Goal: Task Accomplishment & Management: Use online tool/utility

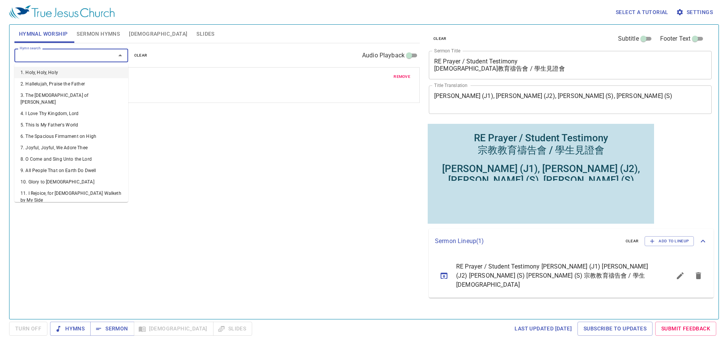
click at [69, 59] on input "Hymn search" at bounding box center [60, 55] width 87 height 9
drag, startPoint x: 187, startPoint y: 68, endPoint x: 177, endPoint y: 64, distance: 10.4
click at [186, 68] on div "remove 452. Be Thou My Vision 1 2 3 4" at bounding box center [217, 85] width 405 height 35
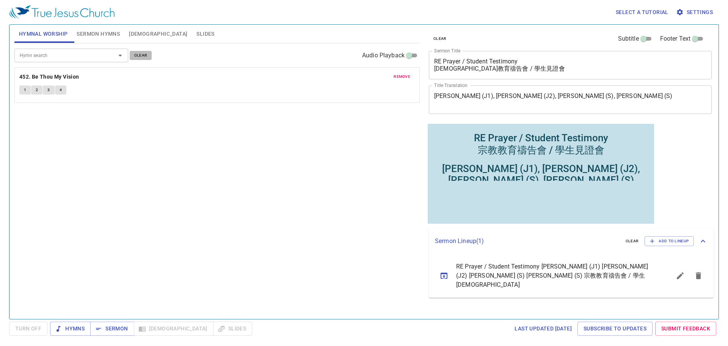
click at [139, 57] on span "clear" at bounding box center [140, 55] width 13 height 7
click at [88, 61] on div "Hymn search" at bounding box center [71, 55] width 114 height 13
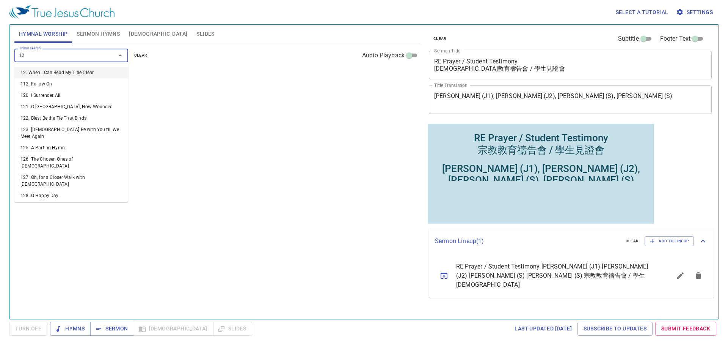
type input "120"
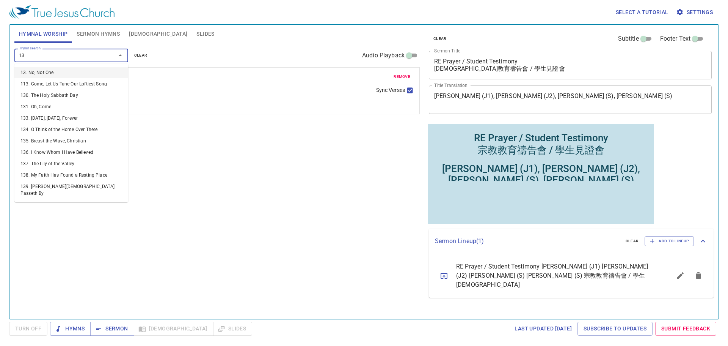
type input "136"
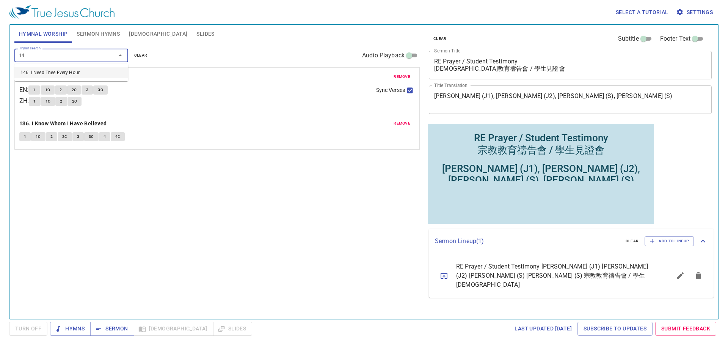
type input "146"
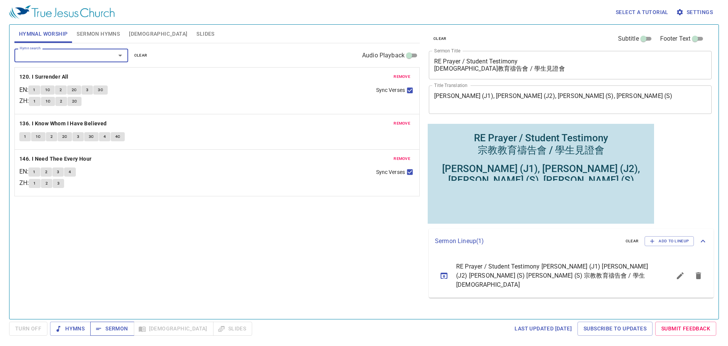
click at [121, 326] on span "Sermon" at bounding box center [111, 328] width 31 height 9
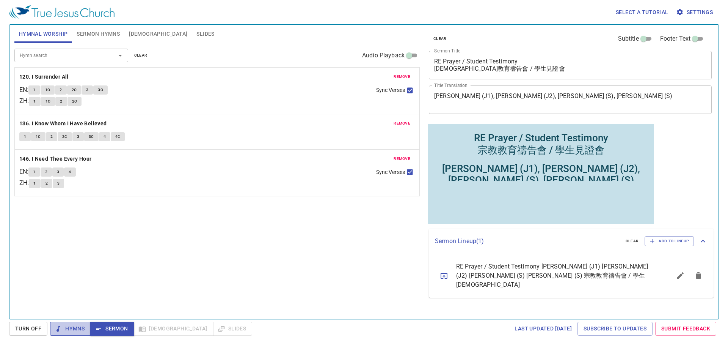
click at [72, 324] on span "Hymns" at bounding box center [70, 328] width 28 height 9
click at [68, 327] on span "Hymns" at bounding box center [70, 328] width 28 height 9
click at [74, 327] on span "Hymns" at bounding box center [70, 328] width 28 height 9
click at [27, 327] on span "Turn Off" at bounding box center [28, 328] width 26 height 9
click at [70, 328] on span "Hymns" at bounding box center [70, 328] width 28 height 9
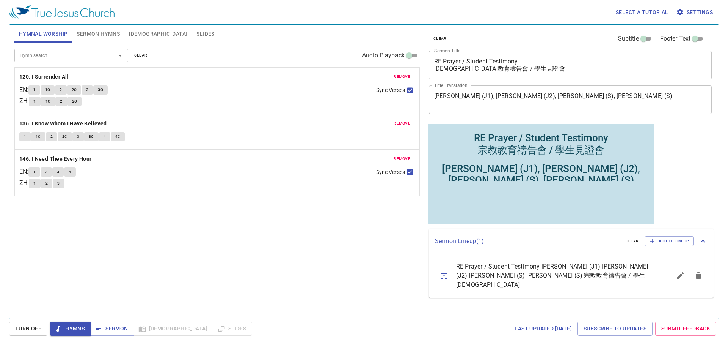
click at [35, 90] on span "1" at bounding box center [34, 89] width 2 height 7
click at [50, 89] on span "1C" at bounding box center [47, 89] width 5 height 7
click at [540, 74] on div "RE Prayer / Student Testimony 宗教教育禱告會 / 學生見證會 x Sermon Title" at bounding box center [570, 65] width 283 height 28
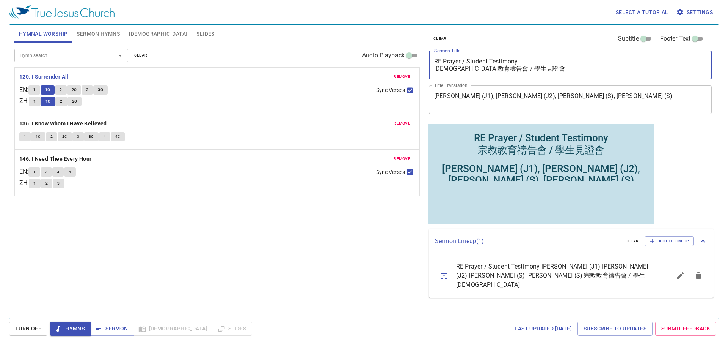
click at [94, 35] on span "Sermon Hymns" at bounding box center [98, 33] width 43 height 9
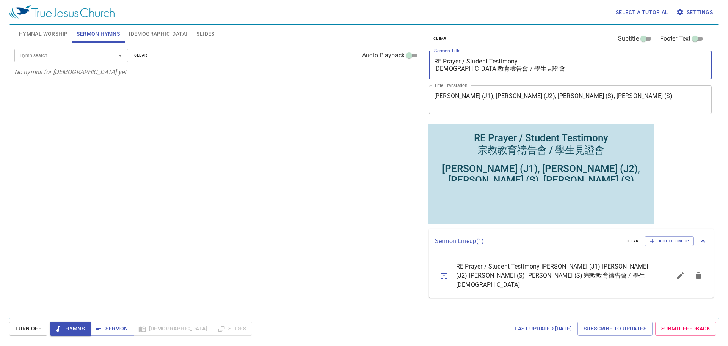
drag, startPoint x: 507, startPoint y: 71, endPoint x: 408, endPoint y: 58, distance: 100.2
click at [408, 58] on div "Hymnal Worship Sermon Hymns Bible Slides Hymn search Hymn search clear Audio Pl…" at bounding box center [364, 169] width 706 height 294
paste textarea "不叫我們遇見試探 Do not Lead Us into Temptation"
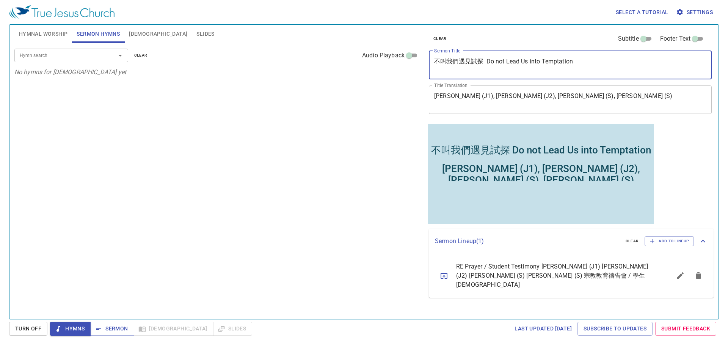
drag, startPoint x: 484, startPoint y: 63, endPoint x: 600, endPoint y: 68, distance: 115.8
click at [600, 68] on textarea "不叫我們遇見試探 Do not Lead Us into Temptation" at bounding box center [570, 65] width 272 height 14
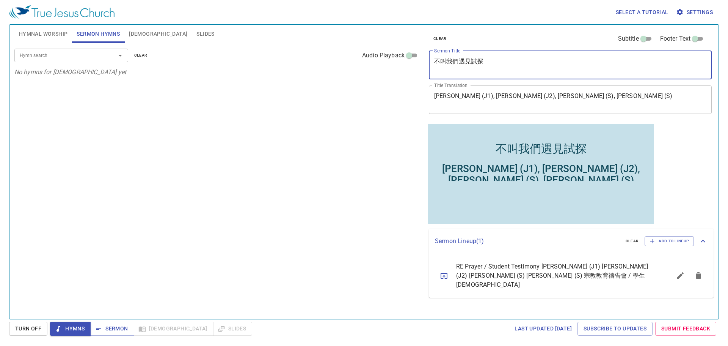
type textarea "不叫我們遇見試探"
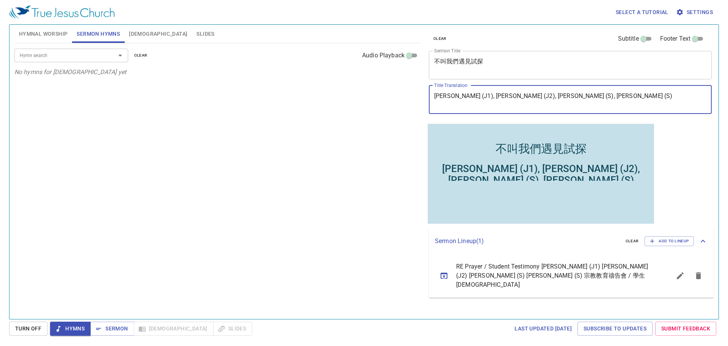
drag, startPoint x: 582, startPoint y: 93, endPoint x: 418, endPoint y: 94, distance: 163.9
click at [418, 94] on div "Hymnal Worship Sermon Hymns Bible Slides Hymn search Hymn search clear Audio Pl…" at bounding box center [364, 169] width 706 height 294
paste textarea "Do not Lead Us into Temptation"
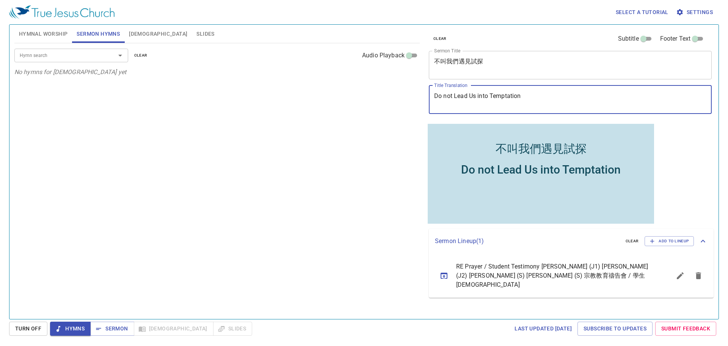
click at [440, 95] on textarea "Do not Lead Us into Temptation" at bounding box center [570, 99] width 272 height 14
drag, startPoint x: 437, startPoint y: 96, endPoint x: 442, endPoint y: 99, distance: 6.1
click at [437, 96] on textarea "Do not Lead Us into Temptation" at bounding box center [570, 99] width 272 height 14
type textarea "Do not Lead Us into Temptation"
click at [42, 35] on span "Hymnal Worship" at bounding box center [43, 33] width 49 height 9
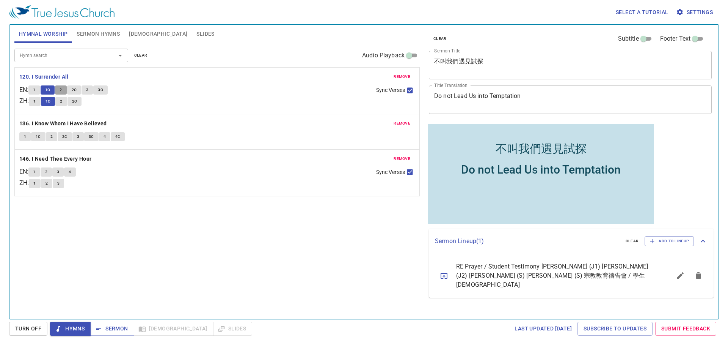
click at [62, 89] on span "2" at bounding box center [61, 89] width 2 height 7
click at [100, 32] on span "Sermon Hymns" at bounding box center [98, 33] width 43 height 9
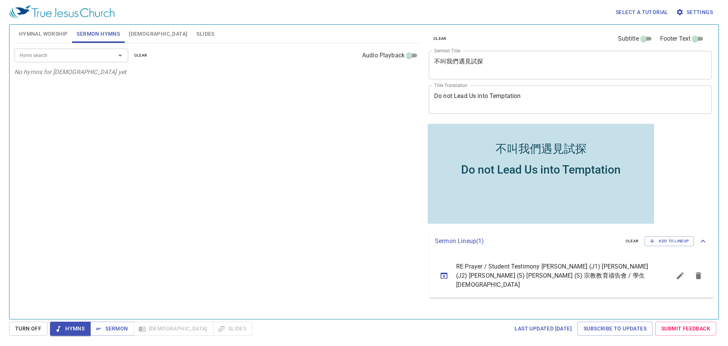
click at [88, 58] on input "Hymn search" at bounding box center [60, 55] width 87 height 9
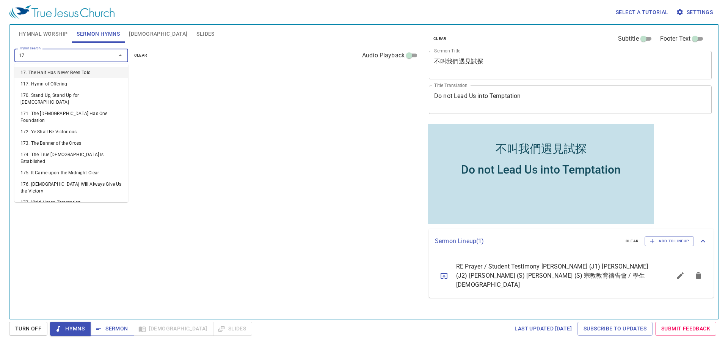
type input "177"
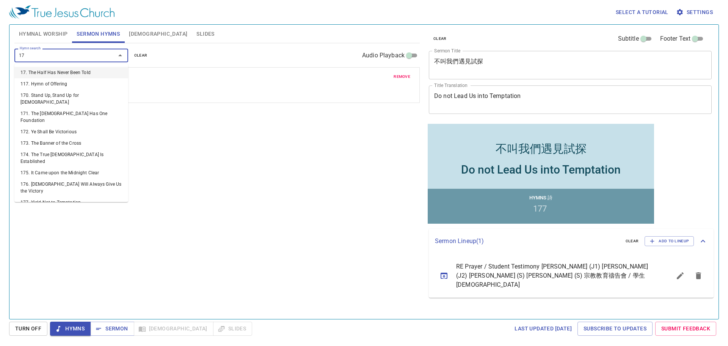
type input "176"
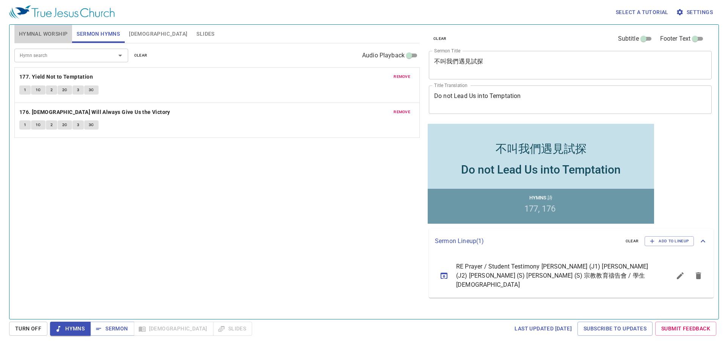
click at [36, 37] on span "Hymnal Worship" at bounding box center [43, 33] width 49 height 9
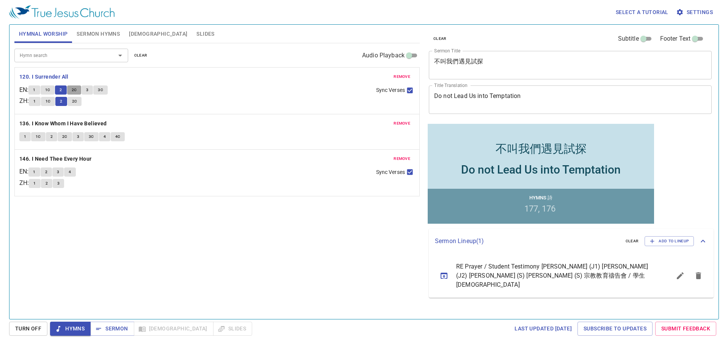
click at [77, 90] on span "2C" at bounding box center [74, 89] width 5 height 7
click at [427, 97] on div "clear Subtitle Footer Text Sermon Title 不叫我們遇見試探 x Sermon Title Title Translati…" at bounding box center [570, 73] width 288 height 97
click at [527, 101] on textarea "Do not Lead Us into Temptation" at bounding box center [570, 99] width 272 height 14
click at [540, 97] on textarea "Do not Lead Us into Temptation" at bounding box center [570, 99] width 272 height 14
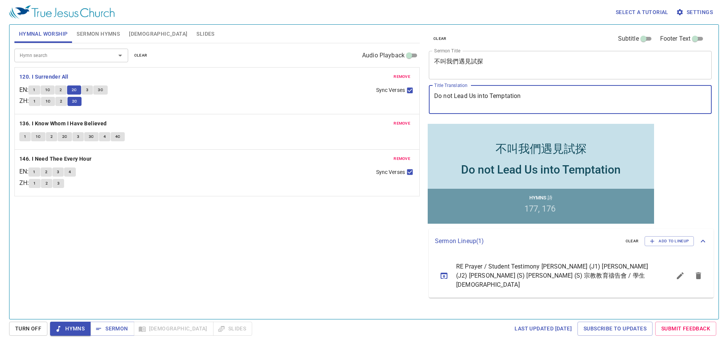
click at [540, 97] on textarea "Do not Lead Us into Temptation" at bounding box center [570, 99] width 272 height 14
click at [539, 97] on textarea "Do not Lead Us into Temptation" at bounding box center [570, 99] width 272 height 14
drag, startPoint x: 539, startPoint y: 96, endPoint x: 427, endPoint y: 93, distance: 111.6
click at [427, 93] on div "clear Subtitle Footer Text Sermon Title 不叫我們遇見試探 x Sermon Title Title Translati…" at bounding box center [570, 73] width 288 height 97
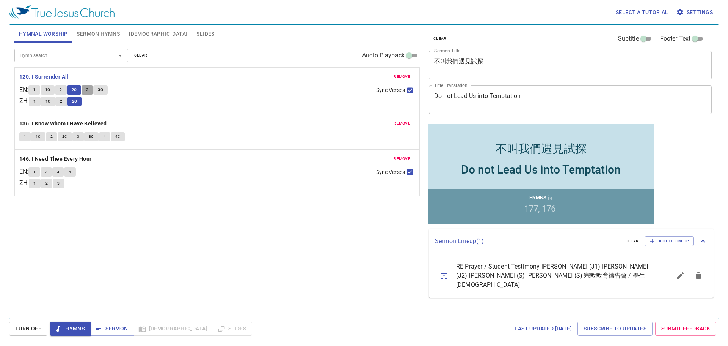
click at [87, 91] on button "3" at bounding box center [87, 89] width 11 height 9
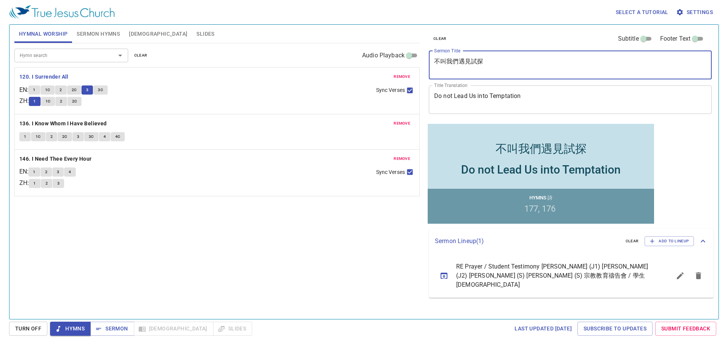
drag, startPoint x: 502, startPoint y: 66, endPoint x: 407, endPoint y: 62, distance: 94.9
click at [407, 62] on div "Hymnal Worship Sermon Hymns Bible Slides Hymn search Hymn search clear Audio Pl…" at bounding box center [364, 169] width 706 height 294
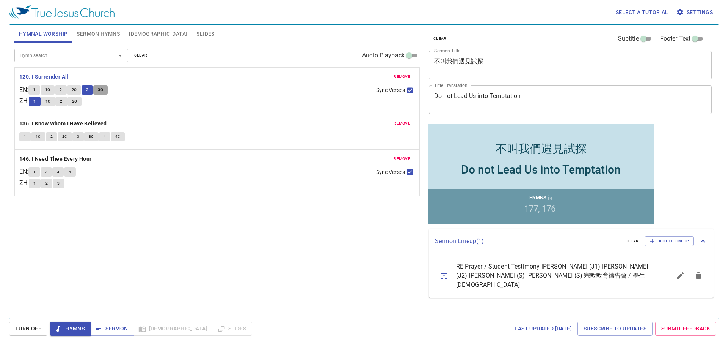
click at [100, 91] on button "3C" at bounding box center [100, 89] width 14 height 9
click at [70, 119] on b "136. I Know Whom I Have Believed" at bounding box center [63, 123] width 88 height 9
click at [25, 138] on span "1" at bounding box center [25, 136] width 2 height 7
click at [38, 136] on span "1C" at bounding box center [38, 136] width 5 height 7
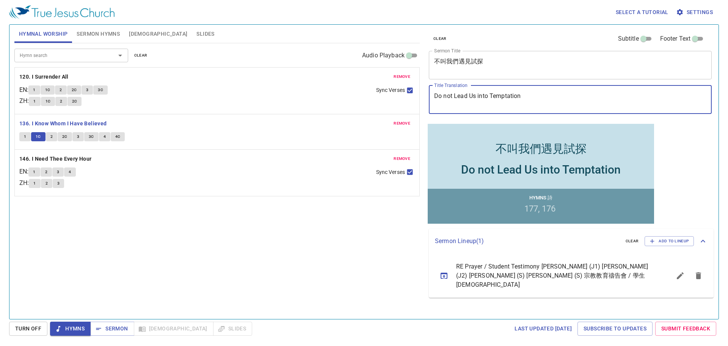
click at [444, 97] on textarea "Do not Lead Us into Temptation" at bounding box center [570, 99] width 272 height 14
click at [480, 94] on textarea "Do Not Lead Us into Temptation" at bounding box center [570, 99] width 272 height 14
type textarea "Do Not Lead Us Into Temptation"
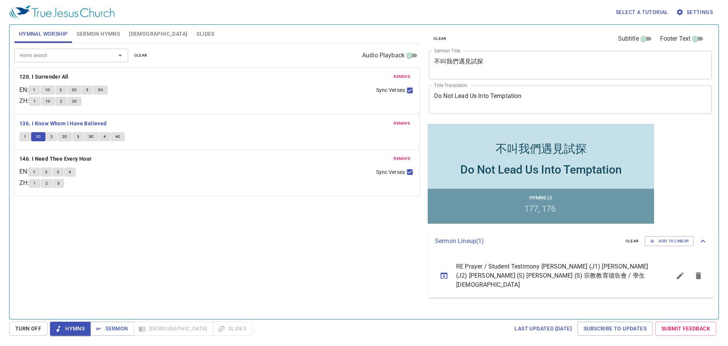
click at [332, 191] on div "remove 146. I Need Thee Every Hour EN : 1 2 3 4 ZH : 1 2 3 Sync Verses" at bounding box center [217, 172] width 405 height 46
click at [49, 134] on button "2" at bounding box center [51, 136] width 11 height 9
click at [68, 135] on button "2C" at bounding box center [65, 136] width 14 height 9
click at [79, 138] on span "3" at bounding box center [78, 136] width 2 height 7
click at [90, 136] on span "3C" at bounding box center [91, 136] width 5 height 7
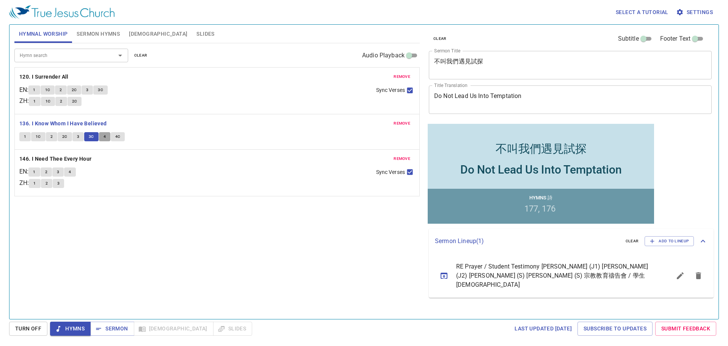
click at [104, 137] on span "4" at bounding box center [105, 136] width 2 height 7
click at [115, 137] on span "4C" at bounding box center [117, 136] width 5 height 7
click at [72, 156] on b "146. I Need Thee Every Hour" at bounding box center [55, 158] width 72 height 9
click at [35, 171] on button "1" at bounding box center [33, 171] width 11 height 9
click at [47, 172] on span "2" at bounding box center [46, 171] width 2 height 7
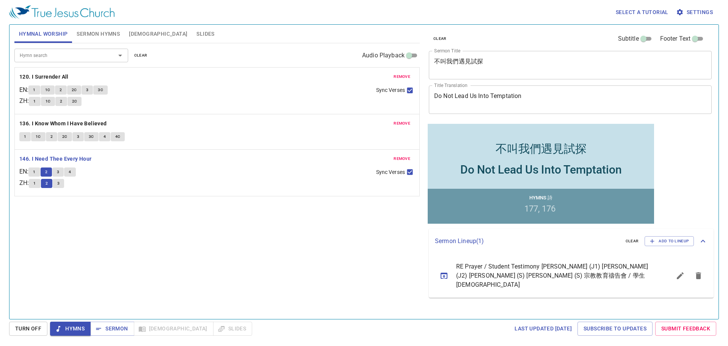
click at [59, 172] on span "3" at bounding box center [58, 171] width 2 height 7
click at [71, 171] on button "4" at bounding box center [69, 171] width 11 height 9
click at [0, 0] on span "Sermon" at bounding box center [0, 0] width 0 height 0
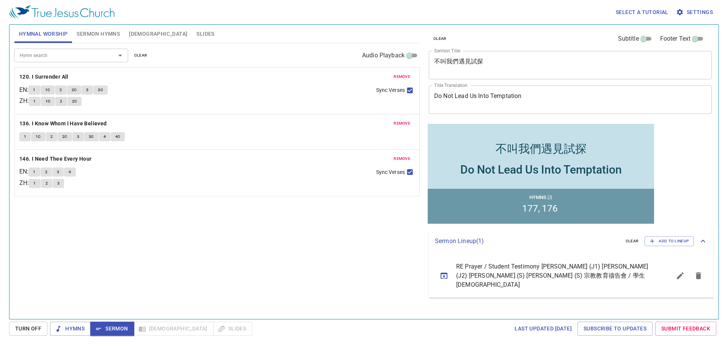
click at [86, 35] on span "Sermon Hymns" at bounding box center [98, 33] width 43 height 9
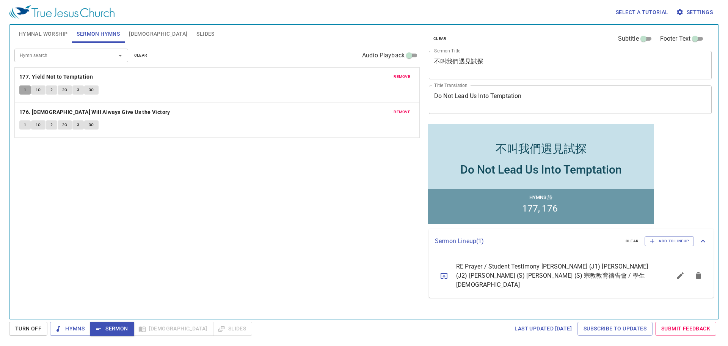
click at [25, 90] on span "1" at bounding box center [25, 89] width 2 height 7
click at [36, 91] on span "1C" at bounding box center [38, 89] width 5 height 7
click at [50, 88] on span "2" at bounding box center [51, 89] width 2 height 7
click at [66, 89] on span "2C" at bounding box center [64, 89] width 5 height 7
click at [76, 90] on button "3" at bounding box center [77, 89] width 11 height 9
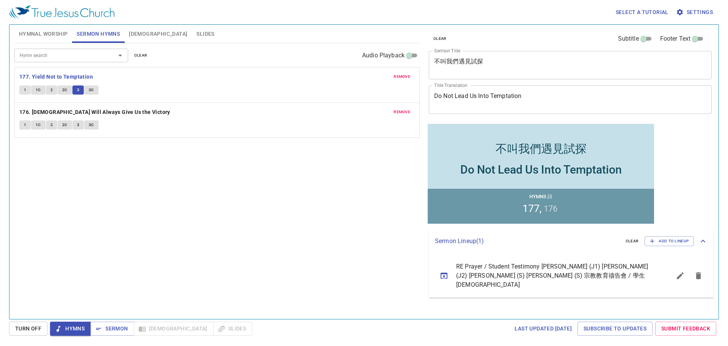
click at [90, 90] on span "3C" at bounding box center [91, 89] width 5 height 7
click at [0, 0] on span "Sermon" at bounding box center [0, 0] width 0 height 0
click at [197, 36] on span "Slides" at bounding box center [206, 33] width 18 height 9
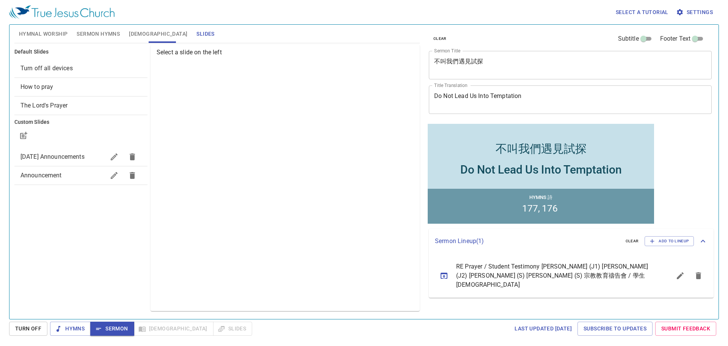
click at [55, 88] on span "How to pray" at bounding box center [80, 86] width 121 height 9
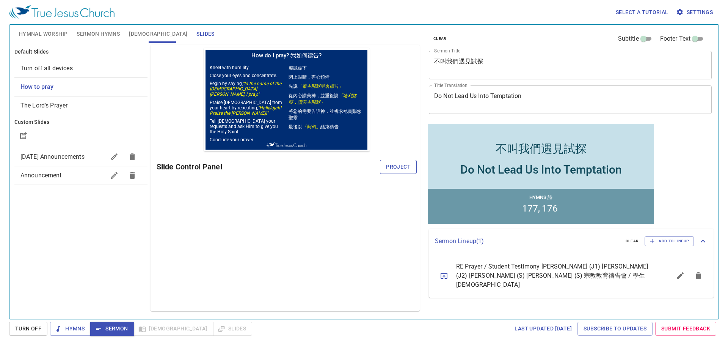
click at [405, 165] on span "Project" at bounding box center [398, 166] width 25 height 9
click at [0, 0] on span "Sermon" at bounding box center [0, 0] width 0 height 0
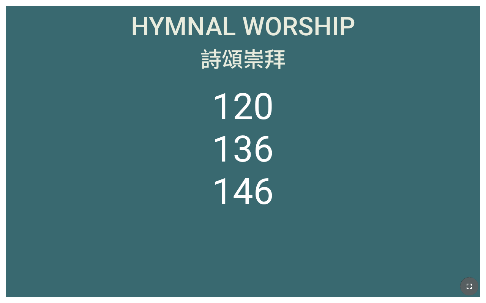
click at [475, 284] on button "button" at bounding box center [469, 286] width 18 height 18
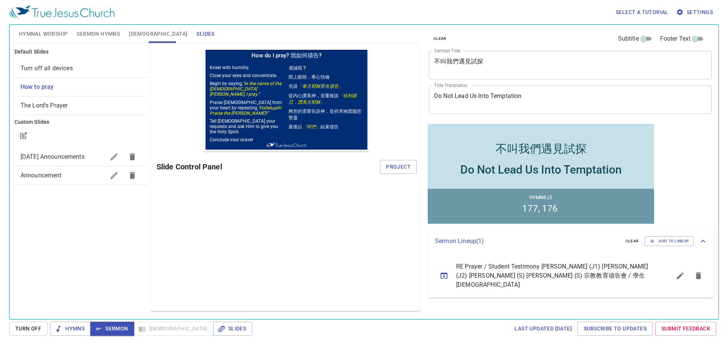
click at [133, 35] on span "[DEMOGRAPHIC_DATA]" at bounding box center [158, 33] width 58 height 9
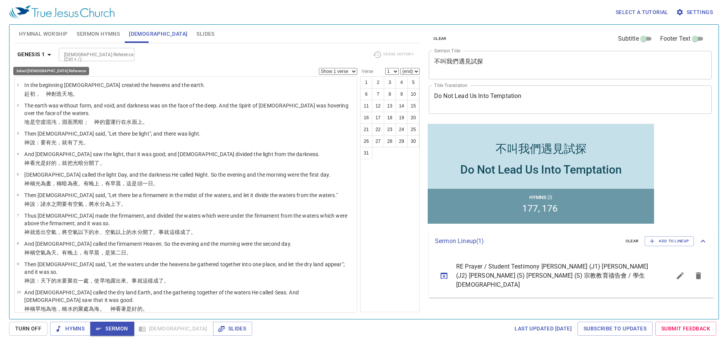
click at [50, 54] on icon "button" at bounding box center [49, 54] width 9 height 9
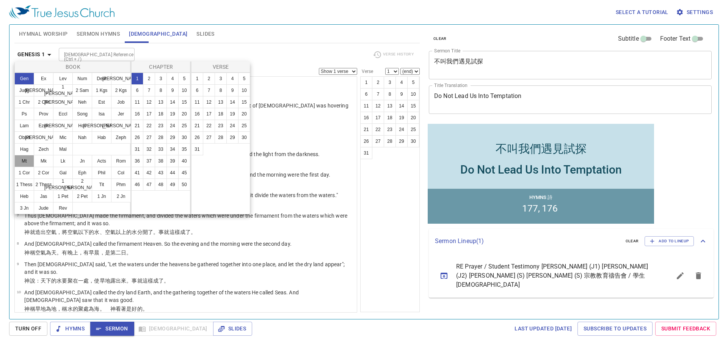
click at [29, 161] on button "Mt" at bounding box center [24, 161] width 20 height 12
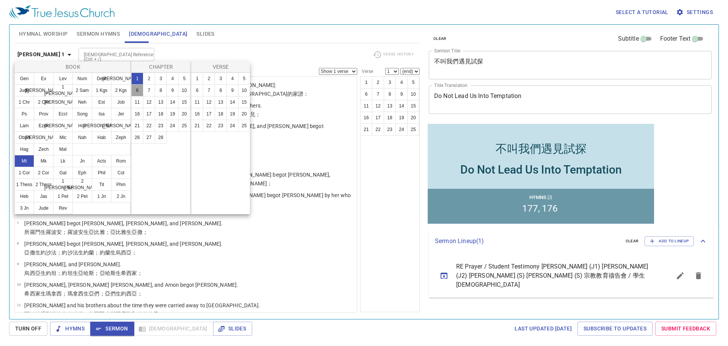
click at [136, 90] on button "6" at bounding box center [137, 90] width 12 height 12
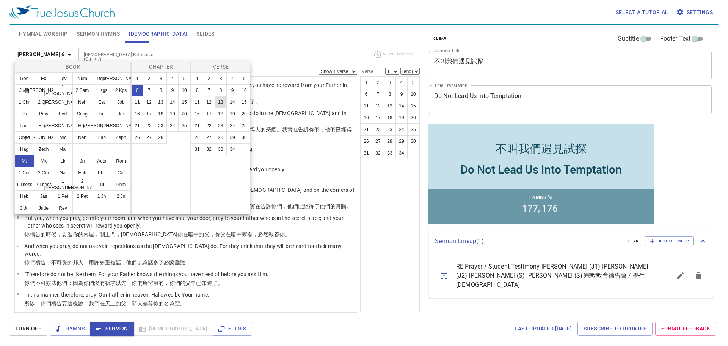
click at [0, 0] on button "13" at bounding box center [0, 0] width 0 height 0
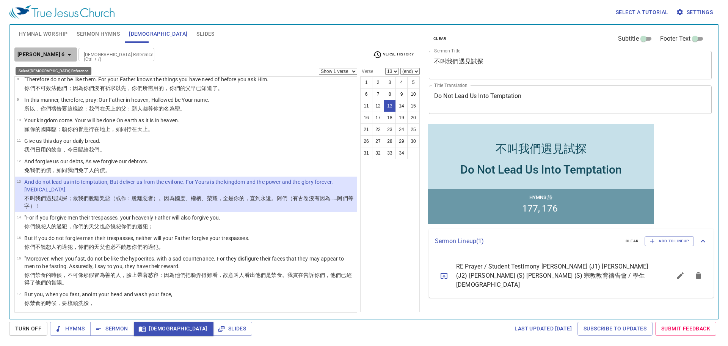
click at [65, 55] on icon "button" at bounding box center [69, 54] width 9 height 9
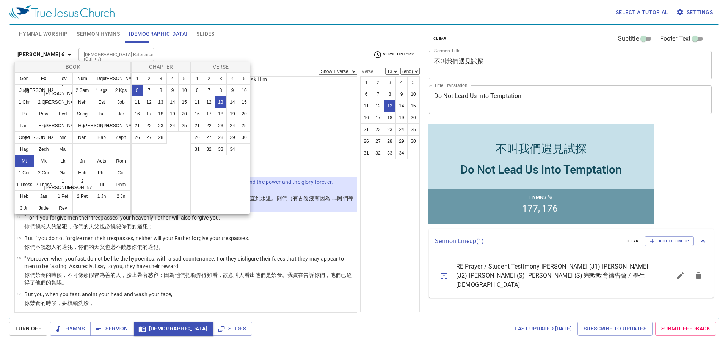
click at [0, 0] on div at bounding box center [0, 0] width 0 height 0
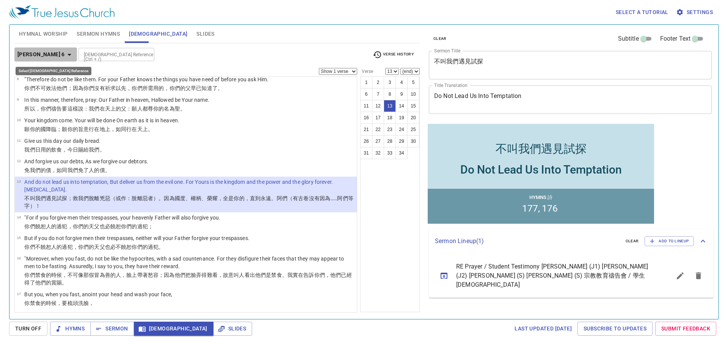
click at [68, 54] on icon "button" at bounding box center [70, 55] width 4 height 2
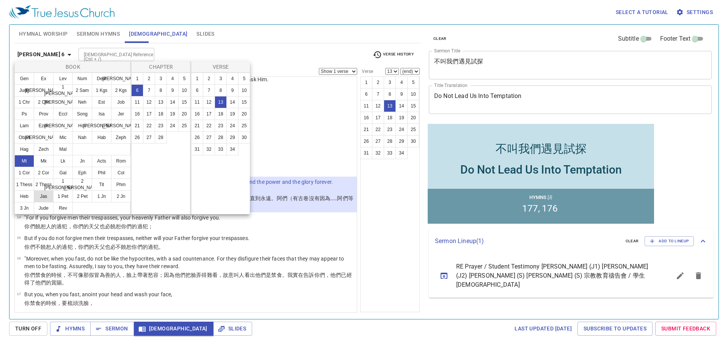
click at [44, 196] on button "Jas" at bounding box center [44, 196] width 20 height 12
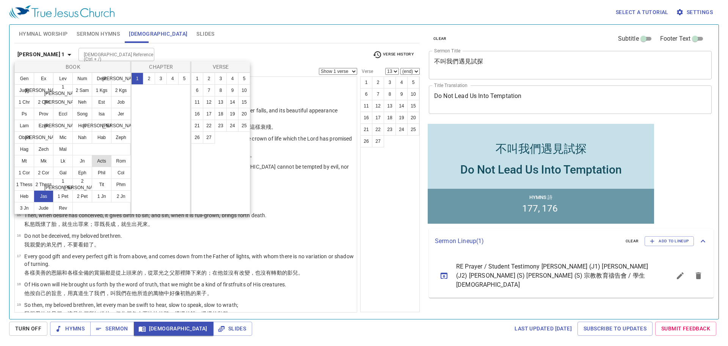
scroll to position [0, 0]
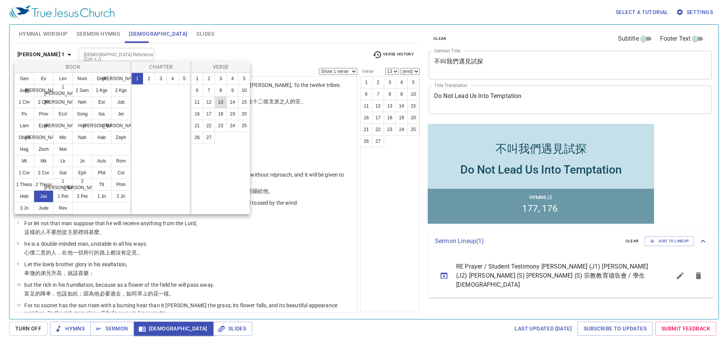
click at [0, 0] on button "13" at bounding box center [0, 0] width 0 height 0
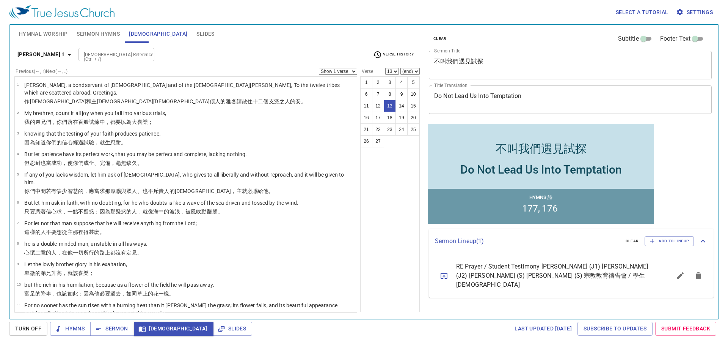
scroll to position [157, 0]
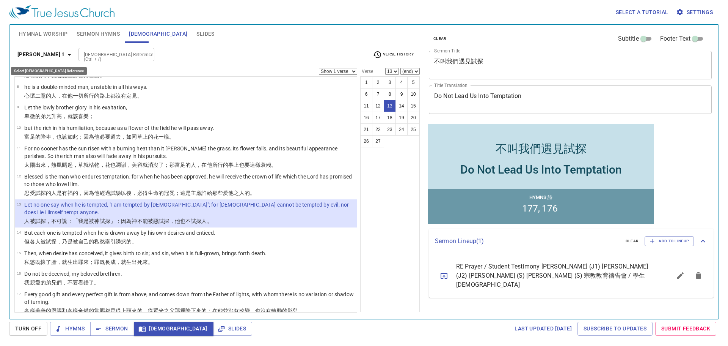
click at [65, 55] on icon "button" at bounding box center [69, 54] width 9 height 9
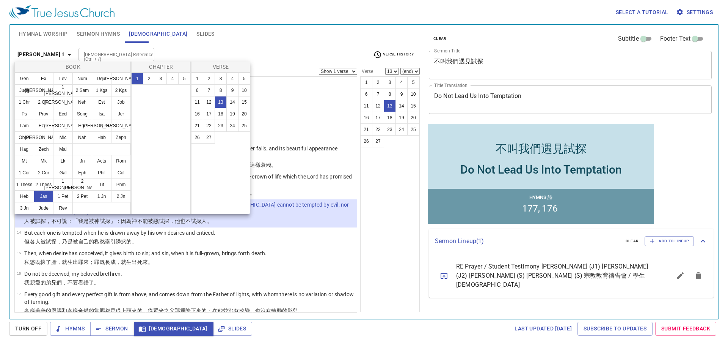
click at [46, 53] on div at bounding box center [364, 173] width 728 height 346
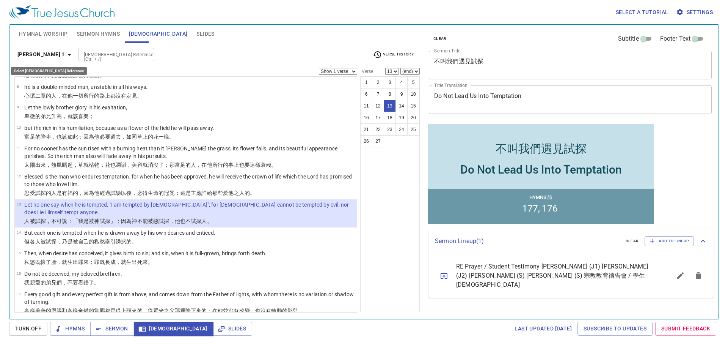
click at [65, 55] on icon "button" at bounding box center [69, 54] width 9 height 9
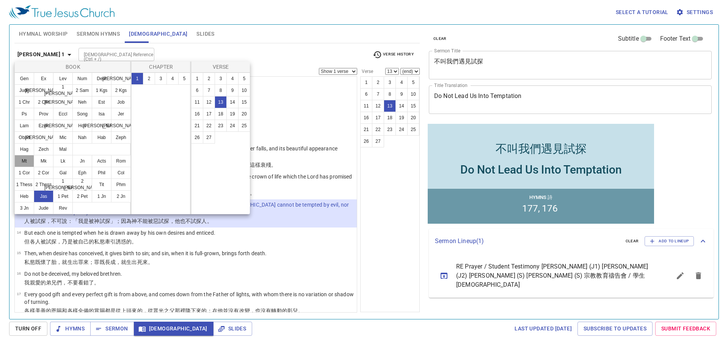
click at [0, 0] on button "Mt" at bounding box center [0, 0] width 0 height 0
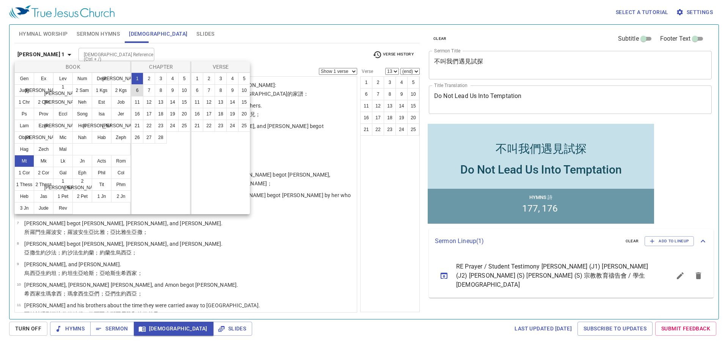
click at [136, 91] on button "6" at bounding box center [137, 90] width 12 height 12
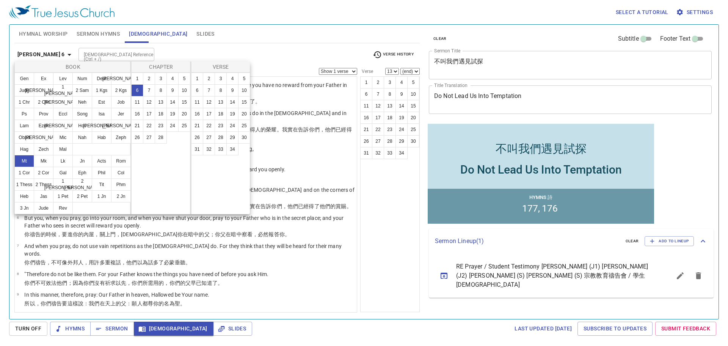
click at [352, 128] on div at bounding box center [364, 173] width 728 height 346
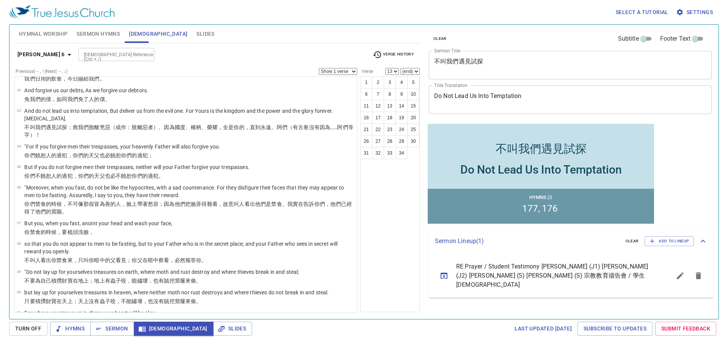
scroll to position [263, 0]
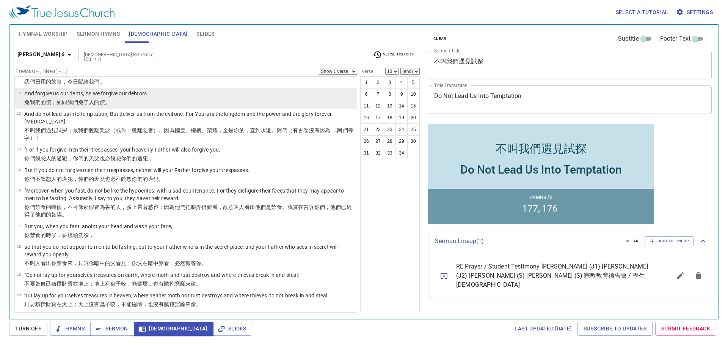
click at [69, 99] on wg5613 "我們 免了 人的債 。" at bounding box center [89, 102] width 43 height 6
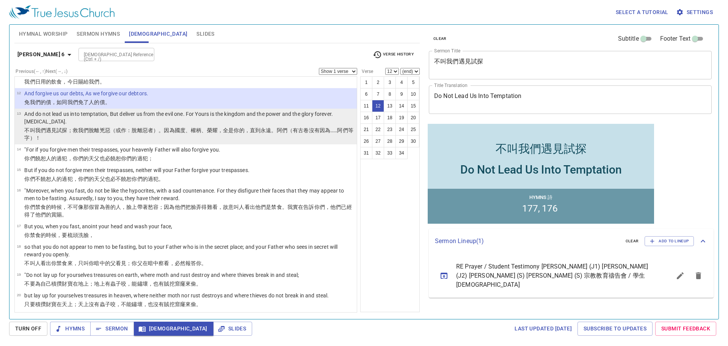
click at [112, 121] on p "And do not lead us into temptation, But deliver us from the evil one. For Yours…" at bounding box center [189, 117] width 330 height 15
select select "13"
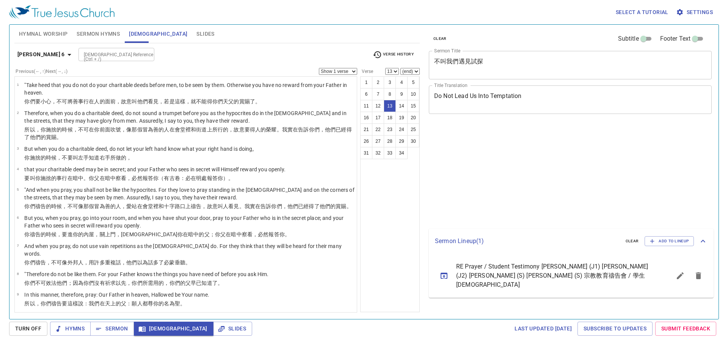
select select "13"
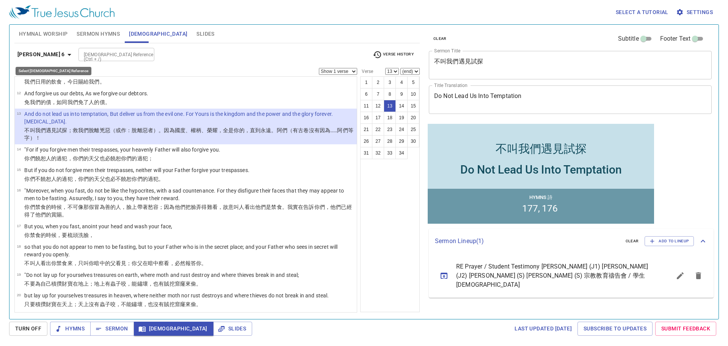
click at [65, 56] on icon "button" at bounding box center [69, 54] width 9 height 9
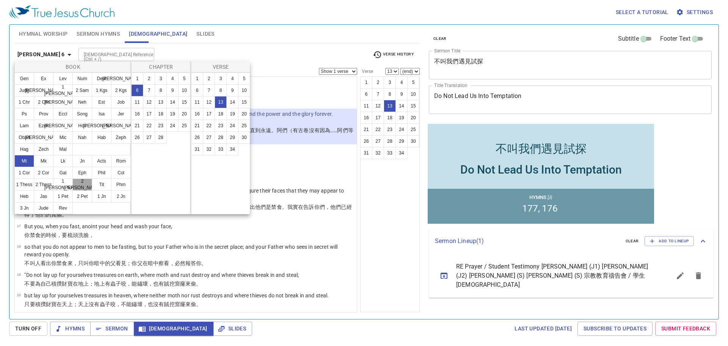
click at [84, 185] on button "2 [PERSON_NAME]" at bounding box center [82, 184] width 20 height 12
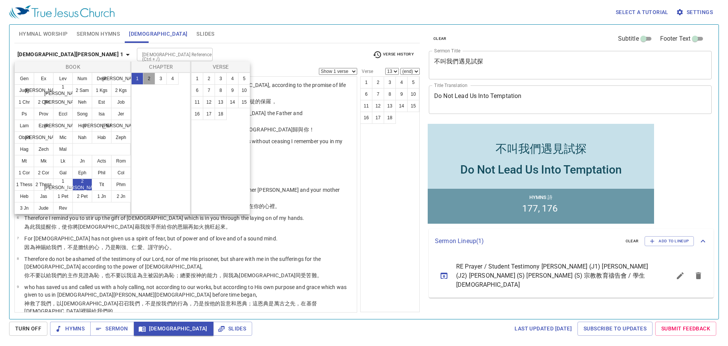
click at [149, 79] on button "2" at bounding box center [149, 78] width 12 height 12
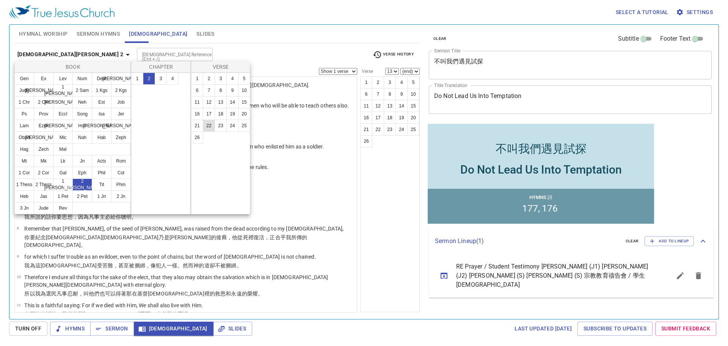
click at [213, 125] on button "22" at bounding box center [209, 126] width 12 height 12
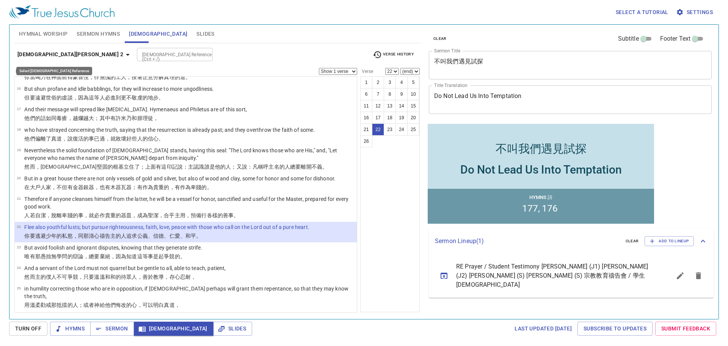
click at [126, 55] on icon "button" at bounding box center [128, 55] width 4 height 2
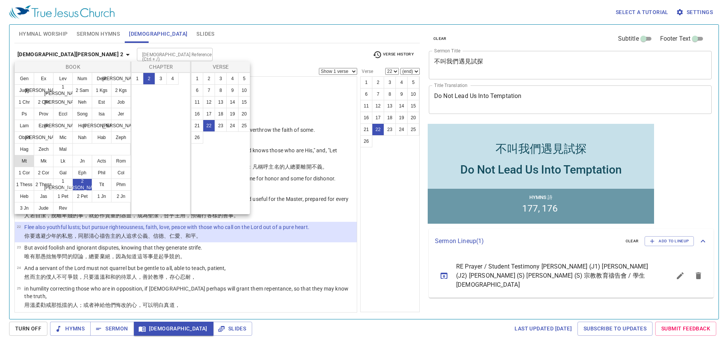
click at [0, 0] on button "Mt" at bounding box center [0, 0] width 0 height 0
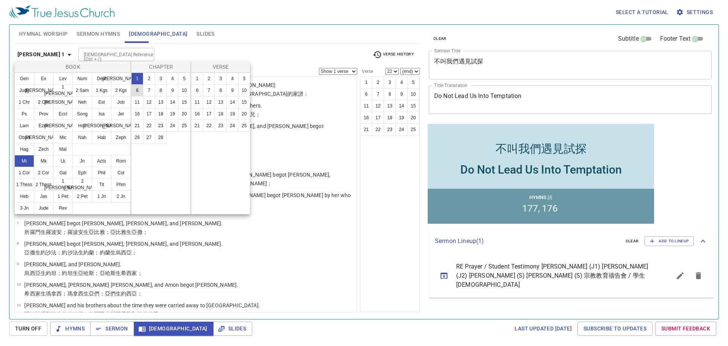
click at [140, 88] on button "6" at bounding box center [137, 90] width 12 height 12
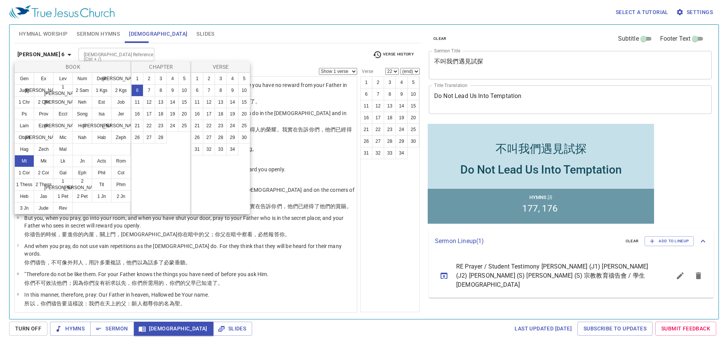
click at [354, 103] on div at bounding box center [364, 173] width 728 height 346
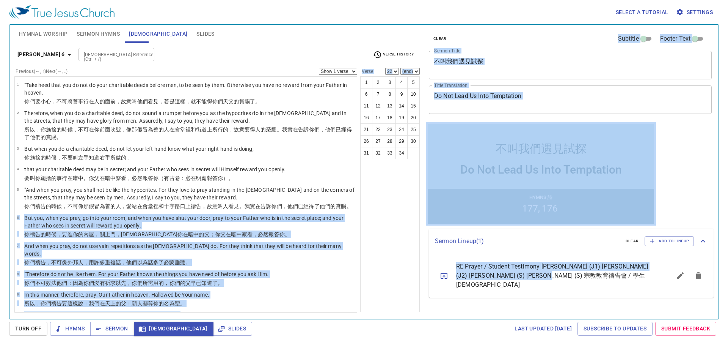
drag, startPoint x: 354, startPoint y: 103, endPoint x: 353, endPoint y: 186, distance: 83.5
click at [366, 180] on div "1 2 3 4 5 6 7 8 9 10 11 12 13 14 15 16 17 18 19 20 21 22 23 24 25 26 27 28 29 3…" at bounding box center [390, 194] width 60 height 236
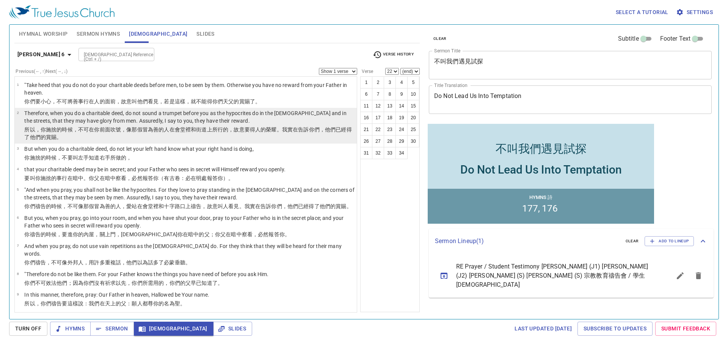
click at [351, 135] on li "2 Therefore, when you do a charitable deed, do not sound a trumpet before you a…" at bounding box center [186, 126] width 342 height 36
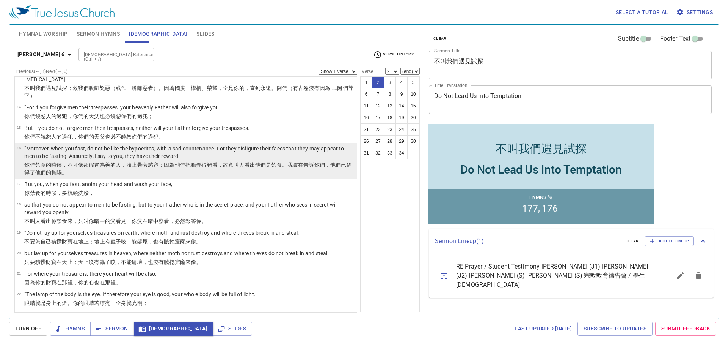
scroll to position [291, 0]
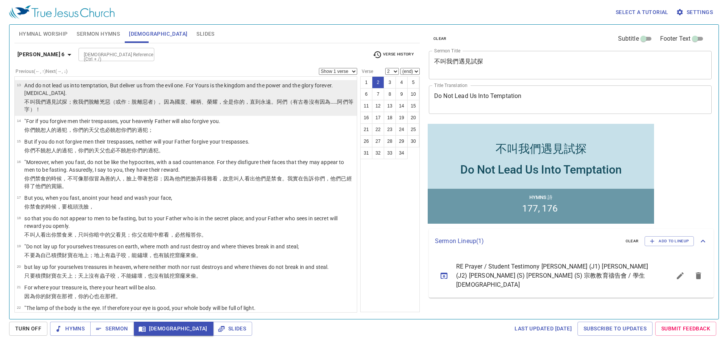
click at [63, 107] on p "不 叫 我們 遇見 試探 ；救 我們 脫離 兇惡 （或作：脫離惡者）。因為 國度 、權柄 、榮耀 ，全是 你的 ，直到 永遠 。阿們 （有古卷沒有因為……阿們…" at bounding box center [189, 105] width 330 height 15
select select "13"
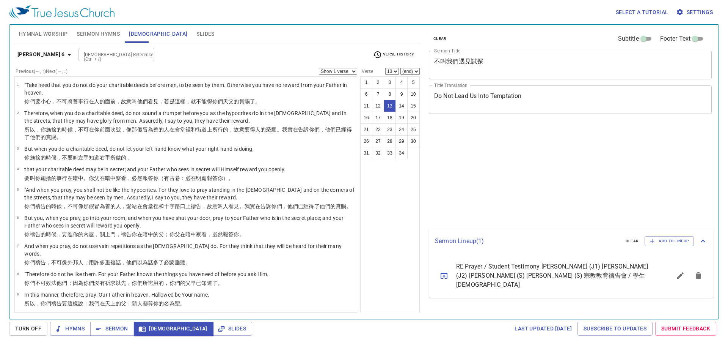
select select "13"
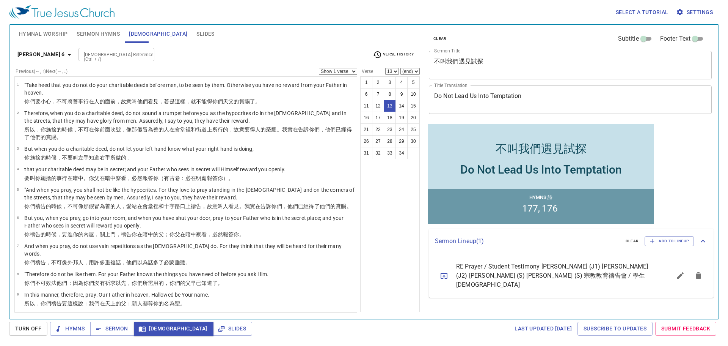
scroll to position [291, 0]
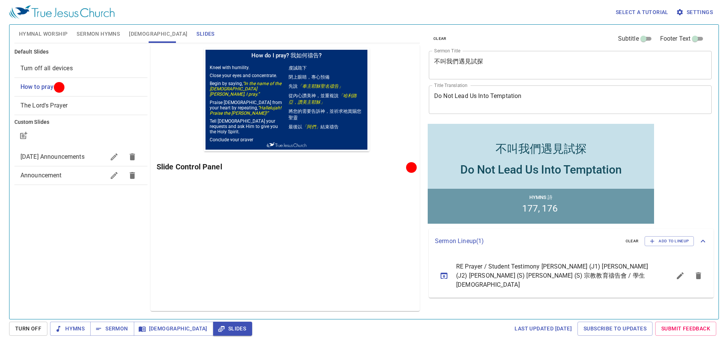
click at [99, 28] on button "Sermon Hymns" at bounding box center [98, 34] width 52 height 18
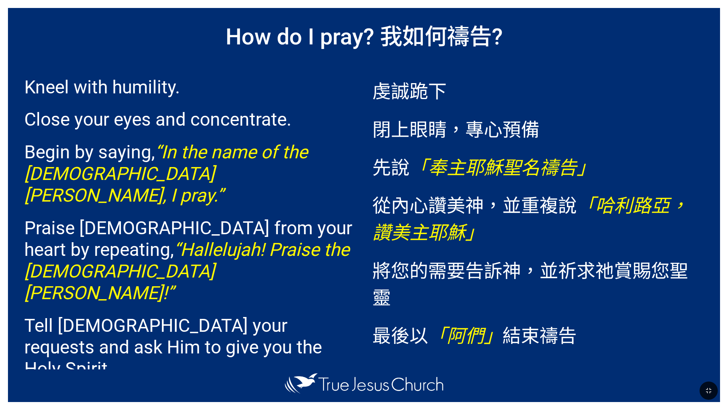
click at [379, 69] on span "虔誠跪下 閉上眼睛，專心預備 先說 「奉主[DEMOGRAPHIC_DATA]聖名禱告」 從內心讚美神，並重複說 「[PERSON_NAME]路亞，讚美主[D…" at bounding box center [539, 212] width 332 height 294
